Goal: Check status: Check status

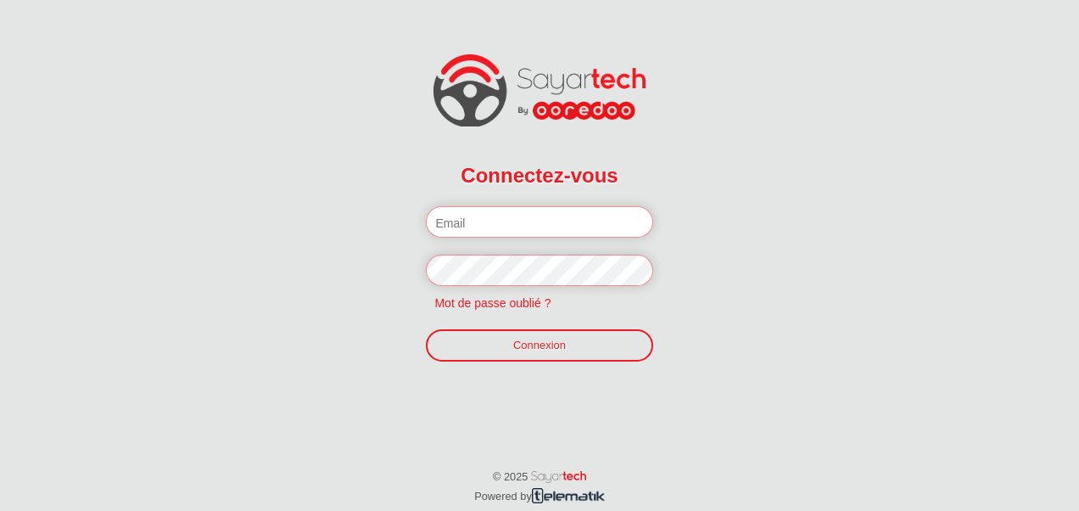
type input "[PERSON_NAME][EMAIL_ADDRESS][DOMAIN_NAME]"
drag, startPoint x: 0, startPoint y: 0, endPoint x: 534, endPoint y: 364, distance: 646.5
click at [534, 364] on form "Connectez-vous Veuillez introduire votre email et mot de passe. [PERSON_NAME][E…" at bounding box center [540, 265] width 270 height 269
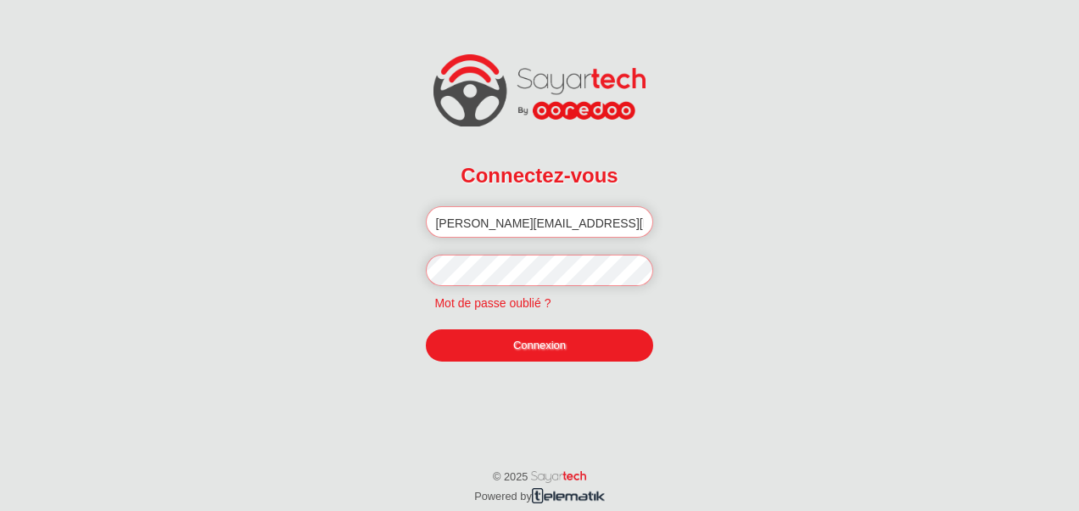
click at [553, 346] on link "Connexion" at bounding box center [539, 345] width 226 height 32
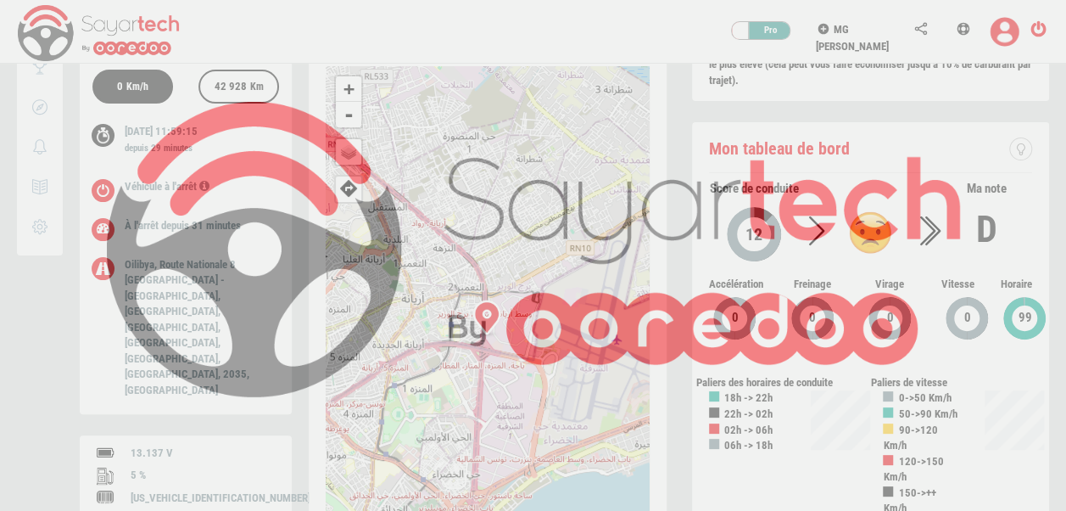
scroll to position [81, 0]
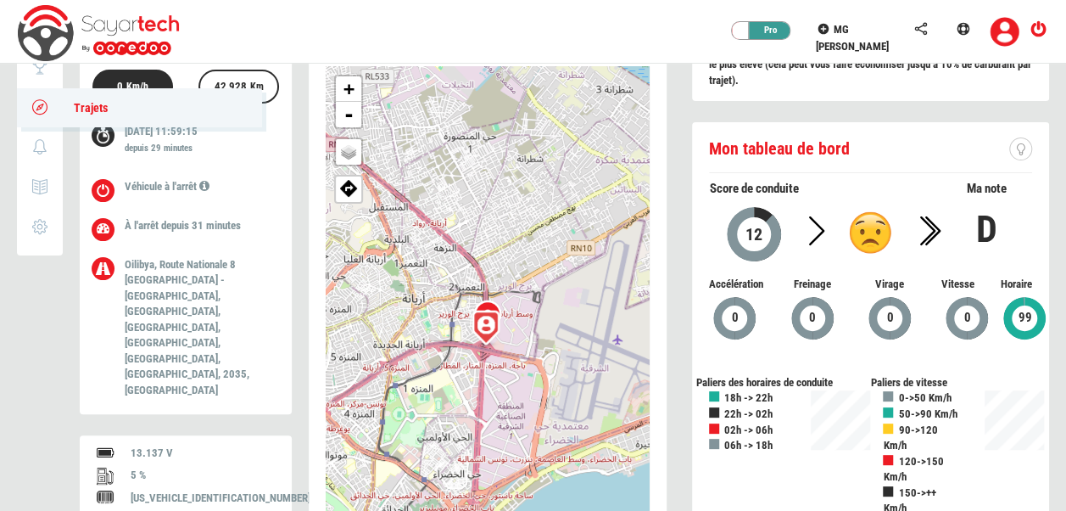
click at [79, 107] on span "Trajets" at bounding box center [82, 108] width 51 height 14
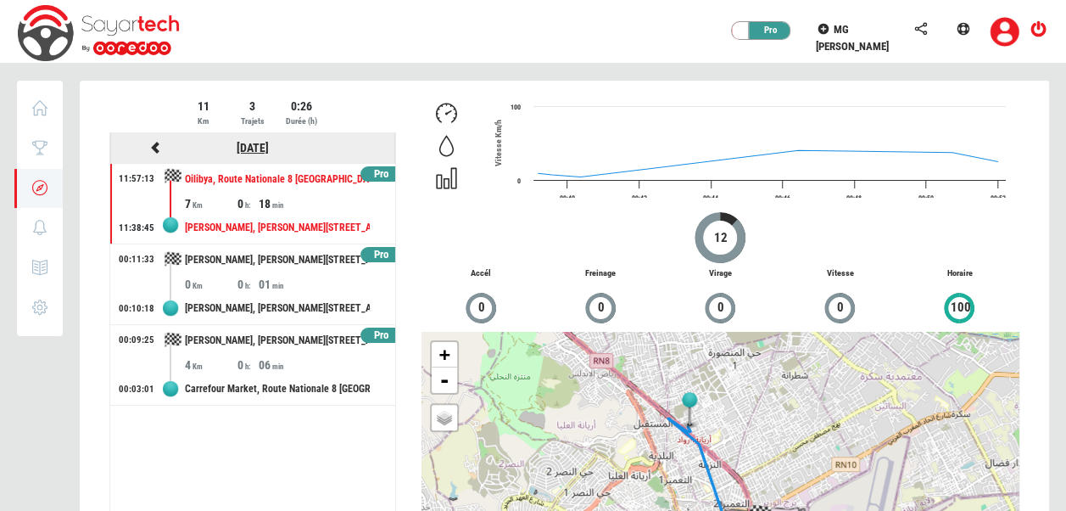
click at [246, 144] on link "[DATE]" at bounding box center [253, 148] width 32 height 14
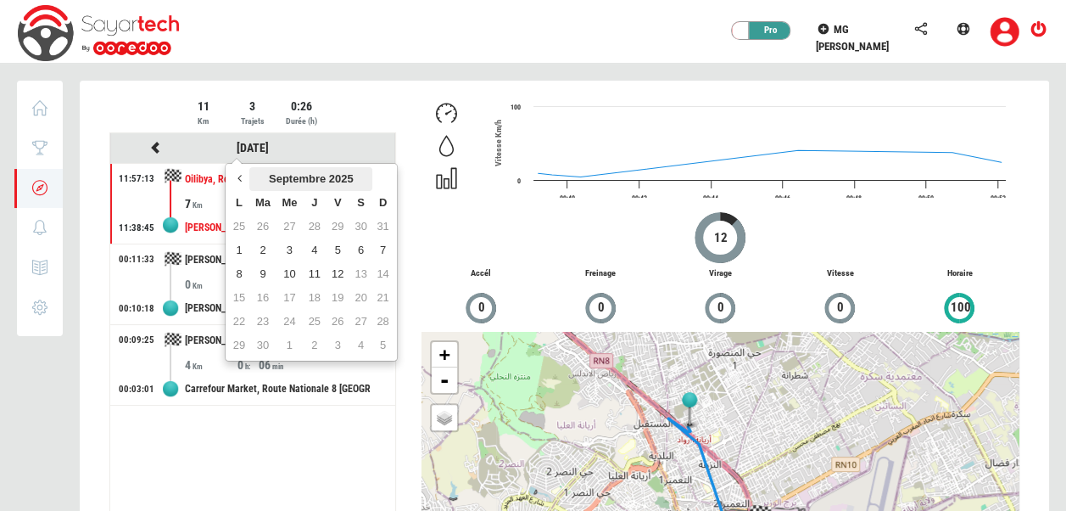
click at [269, 172] on th "Septembre 2025" at bounding box center [310, 179] width 123 height 24
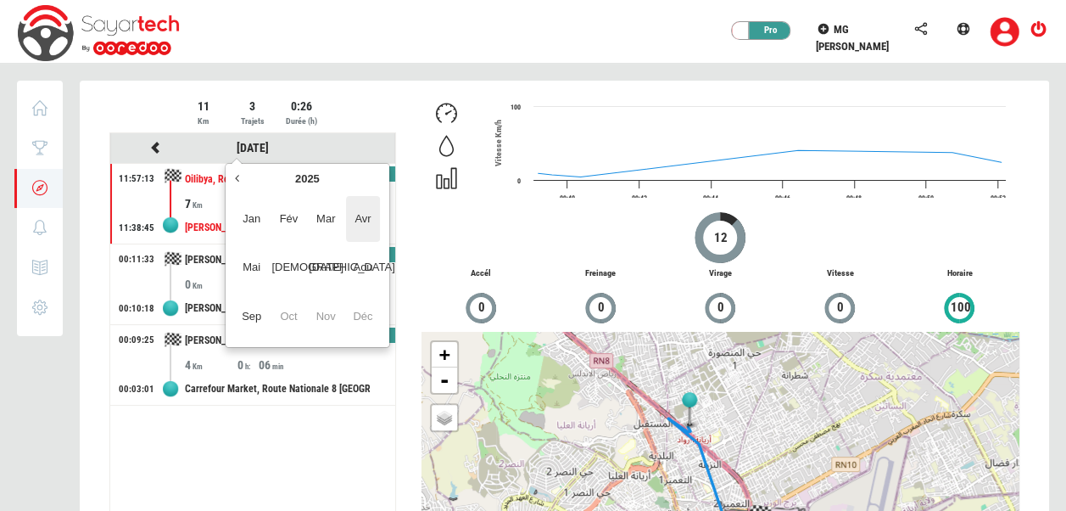
click at [348, 220] on span "Avr" at bounding box center [363, 219] width 34 height 46
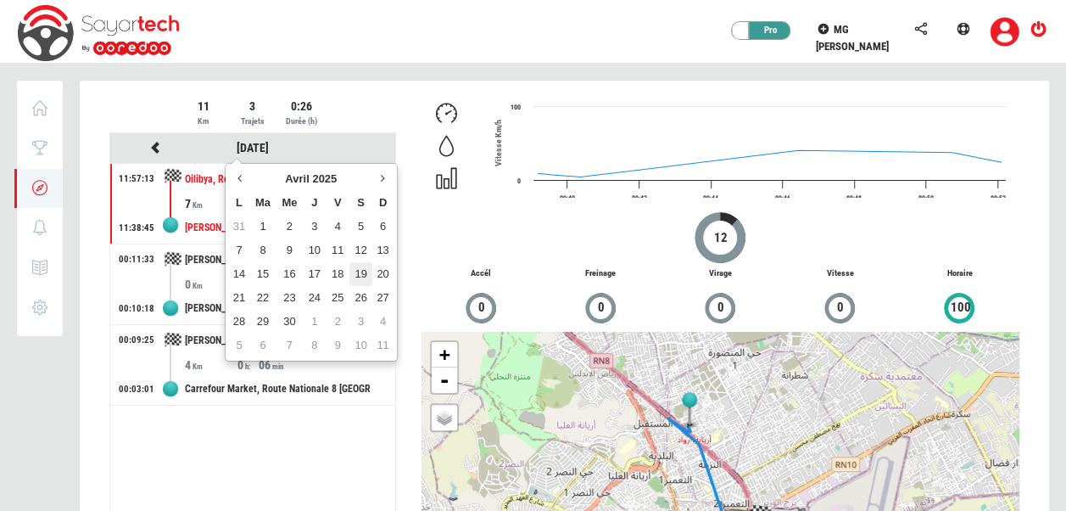
click at [367, 271] on td "19" at bounding box center [360, 274] width 23 height 24
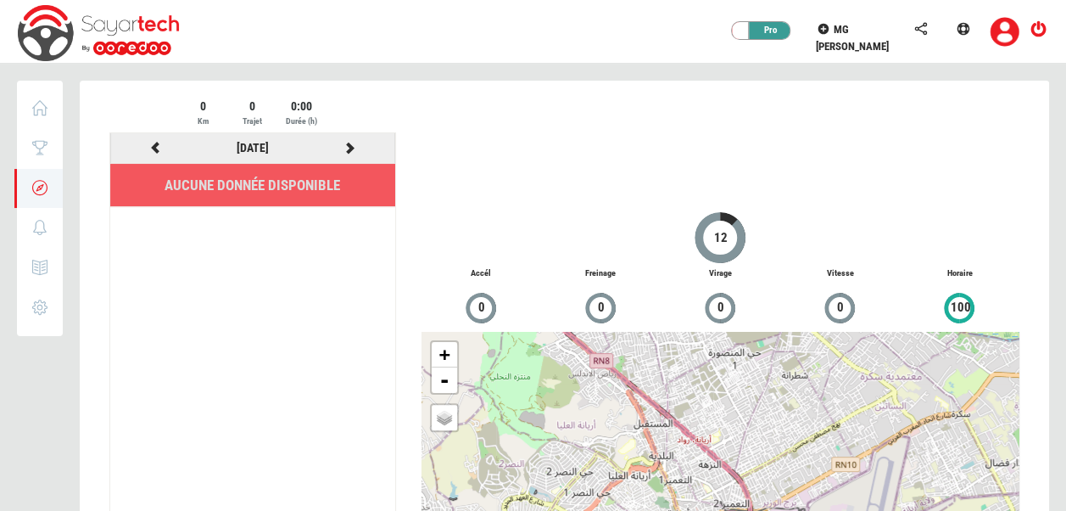
click at [154, 143] on icon at bounding box center [155, 148] width 15 height 12
click at [352, 142] on icon at bounding box center [350, 148] width 15 height 12
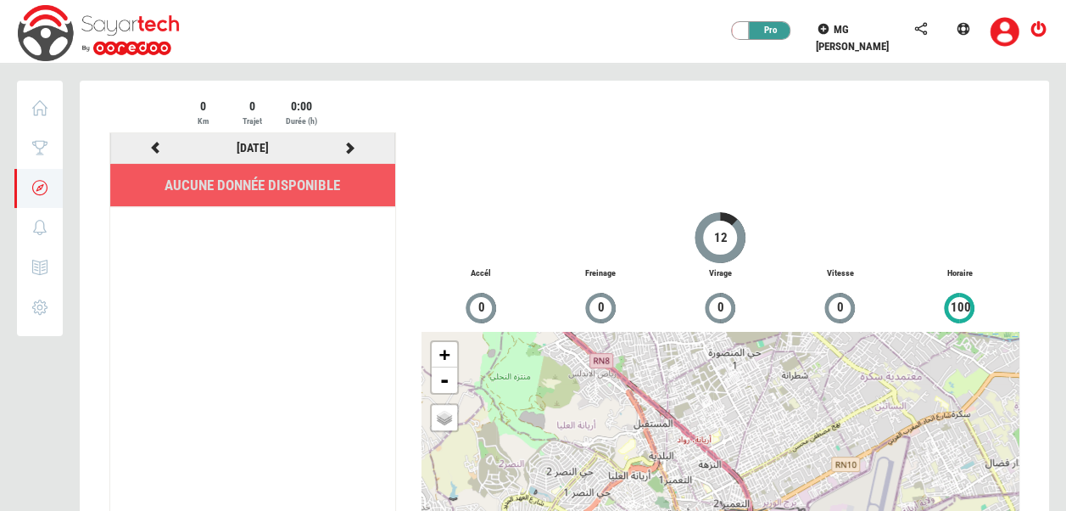
click at [149, 145] on icon at bounding box center [155, 148] width 15 height 12
